Goal: Information Seeking & Learning: Check status

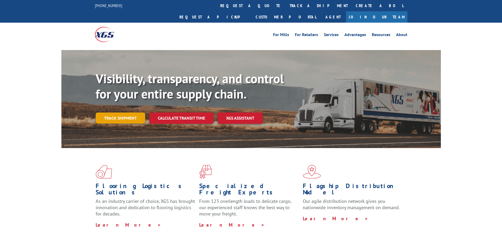
click at [119, 112] on link "Track shipment" at bounding box center [121, 117] width 50 height 11
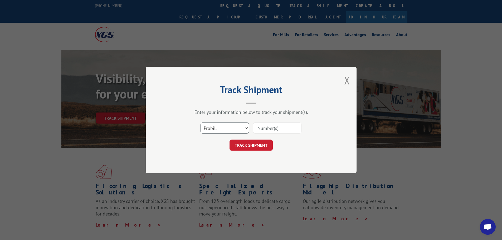
click at [246, 128] on select "Select category... Probill BOL PO" at bounding box center [224, 127] width 48 height 11
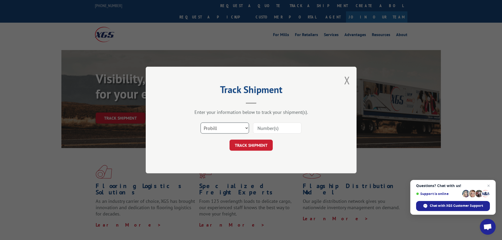
select select "bol"
click at [200, 122] on select "Select category... Probill BOL PO" at bounding box center [224, 127] width 48 height 11
click at [270, 127] on input at bounding box center [277, 127] width 48 height 11
click at [262, 126] on input at bounding box center [277, 127] width 48 height 11
click at [287, 128] on input "17594922" at bounding box center [277, 127] width 48 height 11
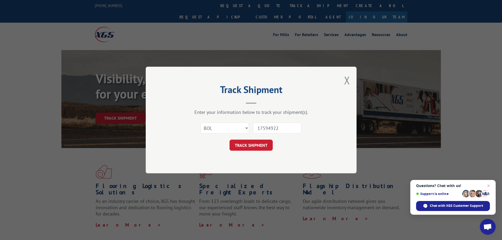
drag, startPoint x: 286, startPoint y: 128, endPoint x: 248, endPoint y: 128, distance: 38.5
click at [248, 128] on div "Select category... Probill BOL PO 17594922" at bounding box center [251, 127] width 158 height 17
type input "2844109"
click at [246, 144] on button "TRACK SHIPMENT" at bounding box center [250, 145] width 43 height 11
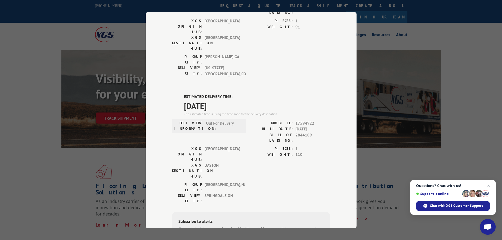
scroll to position [87, 0]
